Goal: Task Accomplishment & Management: Manage account settings

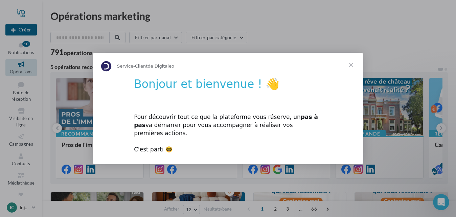
click at [347, 69] on span "Fermer" at bounding box center [351, 65] width 24 height 24
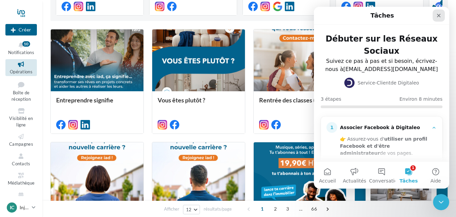
click at [442, 13] on div "Fermer" at bounding box center [439, 15] width 12 height 12
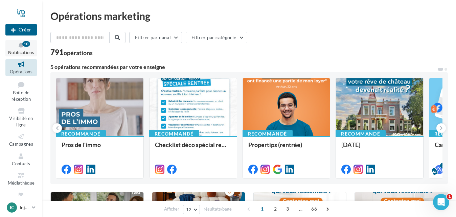
click at [25, 41] on div "10" at bounding box center [26, 43] width 8 height 5
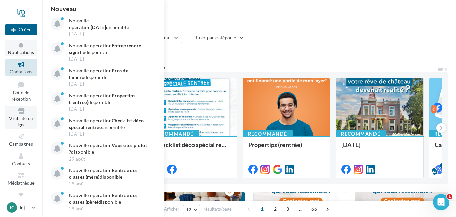
scroll to position [13, 0]
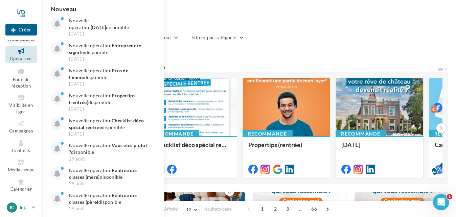
click at [22, 205] on p "Inji CETIN" at bounding box center [24, 207] width 9 height 7
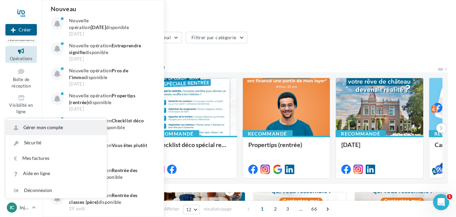
click at [53, 127] on link "Gérer mon compte" at bounding box center [56, 127] width 101 height 15
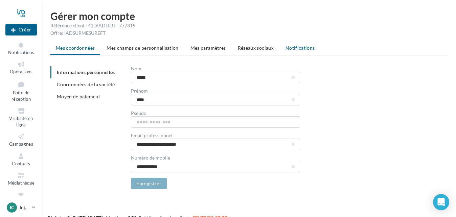
click at [297, 46] on span "Notifications" at bounding box center [300, 48] width 29 height 6
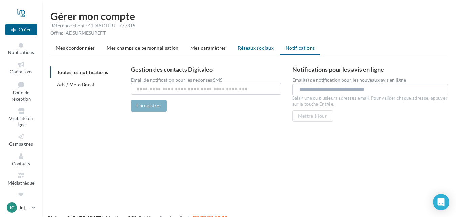
click at [260, 42] on li "Réseaux sociaux" at bounding box center [256, 48] width 47 height 12
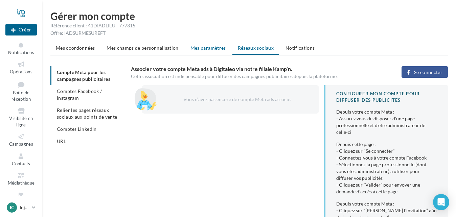
click at [213, 51] on li "Mes paramètres" at bounding box center [208, 48] width 46 height 12
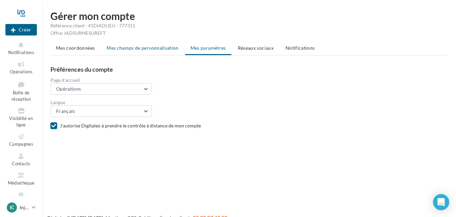
click at [163, 46] on span "Mes champs de personnalisation" at bounding box center [143, 48] width 72 height 6
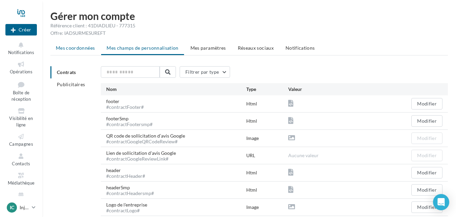
click at [88, 45] on span "Mes coordonnées" at bounding box center [75, 48] width 39 height 6
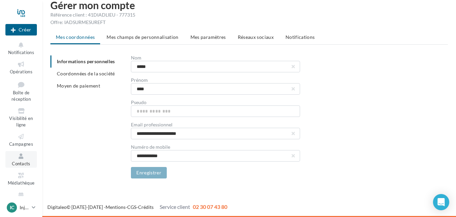
scroll to position [13, 0]
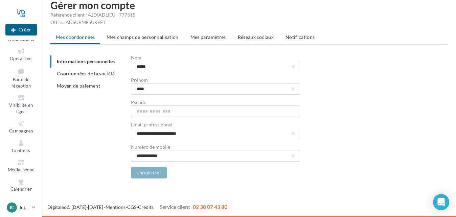
drag, startPoint x: 64, startPoint y: 126, endPoint x: 103, endPoint y: 148, distance: 44.6
click at [103, 148] on div "**********" at bounding box center [251, 117] width 403 height 123
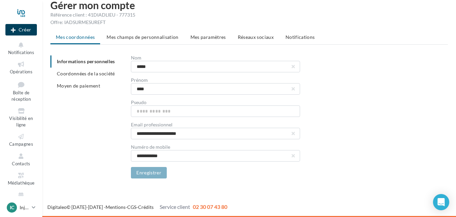
click at [23, 27] on button "Créer" at bounding box center [20, 30] width 31 height 12
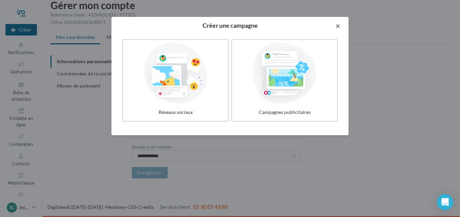
click at [338, 25] on button "button" at bounding box center [334, 27] width 27 height 20
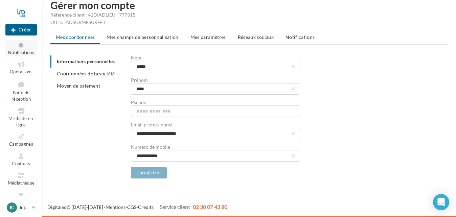
click at [24, 49] on button "Notifications" at bounding box center [20, 48] width 31 height 17
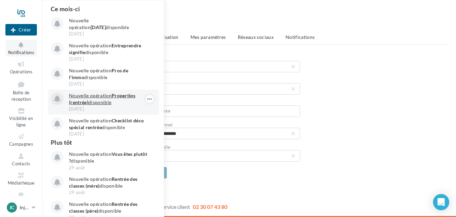
click at [135, 96] on strong "Propertips (rentrée)" at bounding box center [102, 99] width 66 height 13
